Goal: Communication & Community: Connect with others

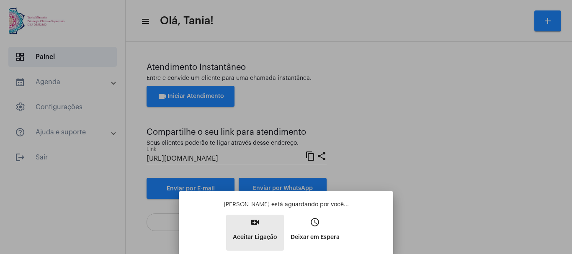
click at [257, 222] on mat-icon "video_call" at bounding box center [255, 222] width 10 height 10
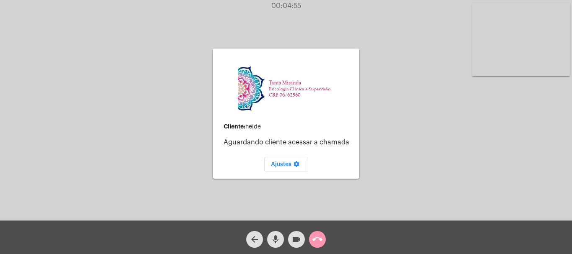
click at [326, 241] on div "call_end" at bounding box center [317, 237] width 21 height 21
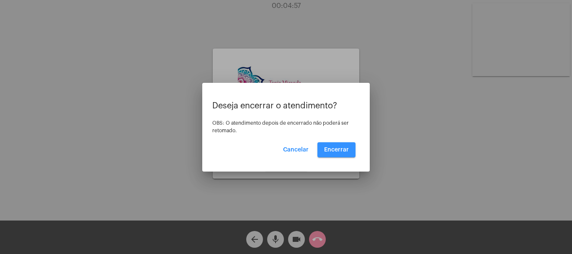
click at [346, 151] on span "Encerrar" at bounding box center [336, 150] width 25 height 6
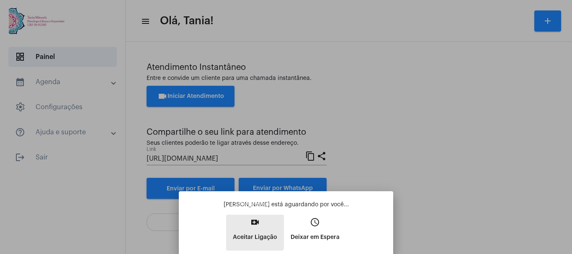
click at [254, 231] on p "Aceitar Ligação" at bounding box center [255, 237] width 44 height 15
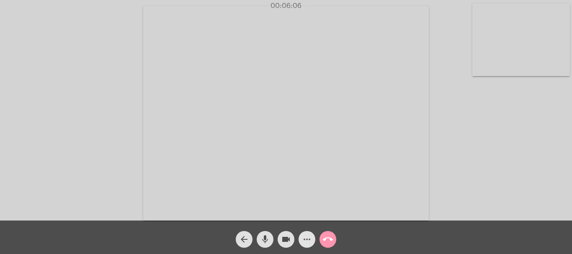
click at [305, 240] on mat-icon "more_horiz" at bounding box center [307, 239] width 10 height 10
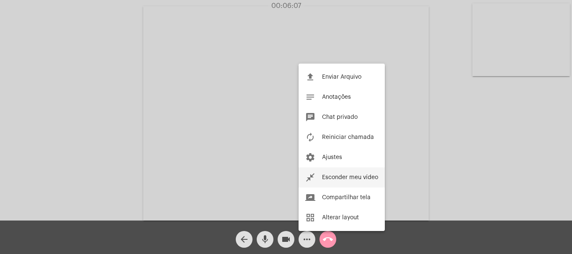
click at [340, 175] on span "Esconder meu vídeo" at bounding box center [350, 178] width 56 height 6
